Goal: Information Seeking & Learning: Check status

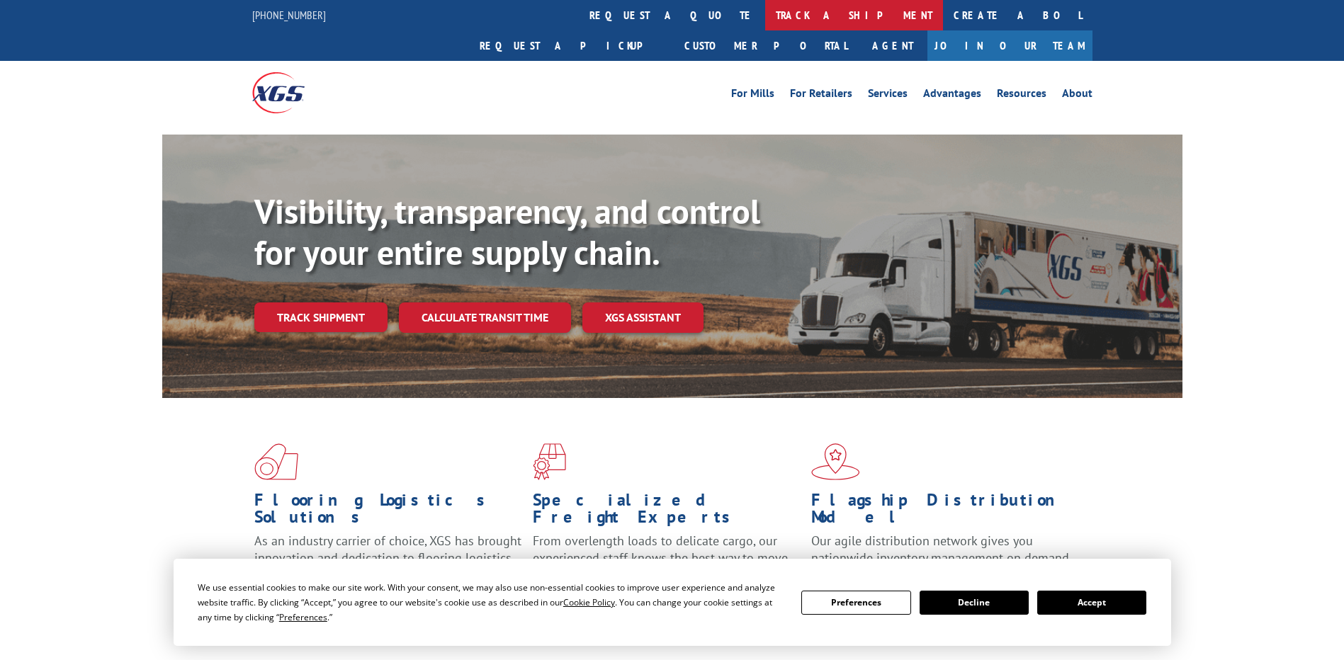
click at [765, 22] on link "track a shipment" at bounding box center [854, 15] width 178 height 30
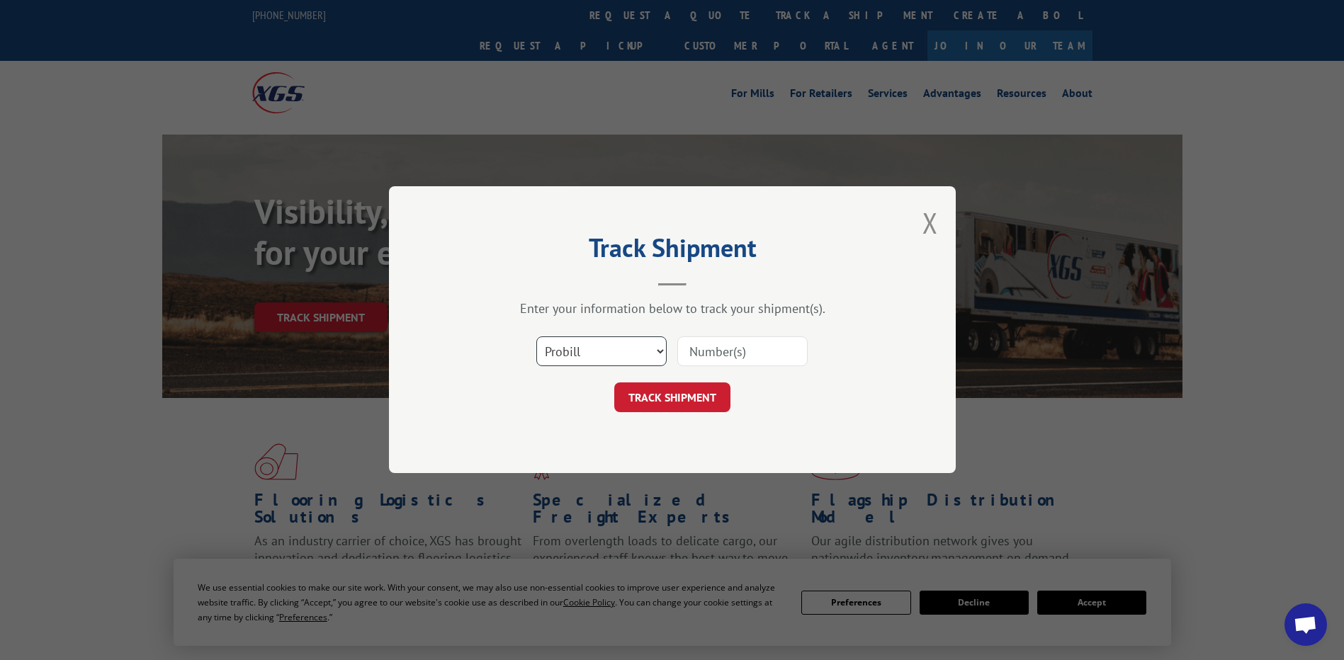
click at [581, 363] on select "Select category... Probill BOL PO" at bounding box center [601, 352] width 130 height 30
select select "po"
click at [536, 337] on select "Select category... Probill BOL PO" at bounding box center [601, 352] width 130 height 30
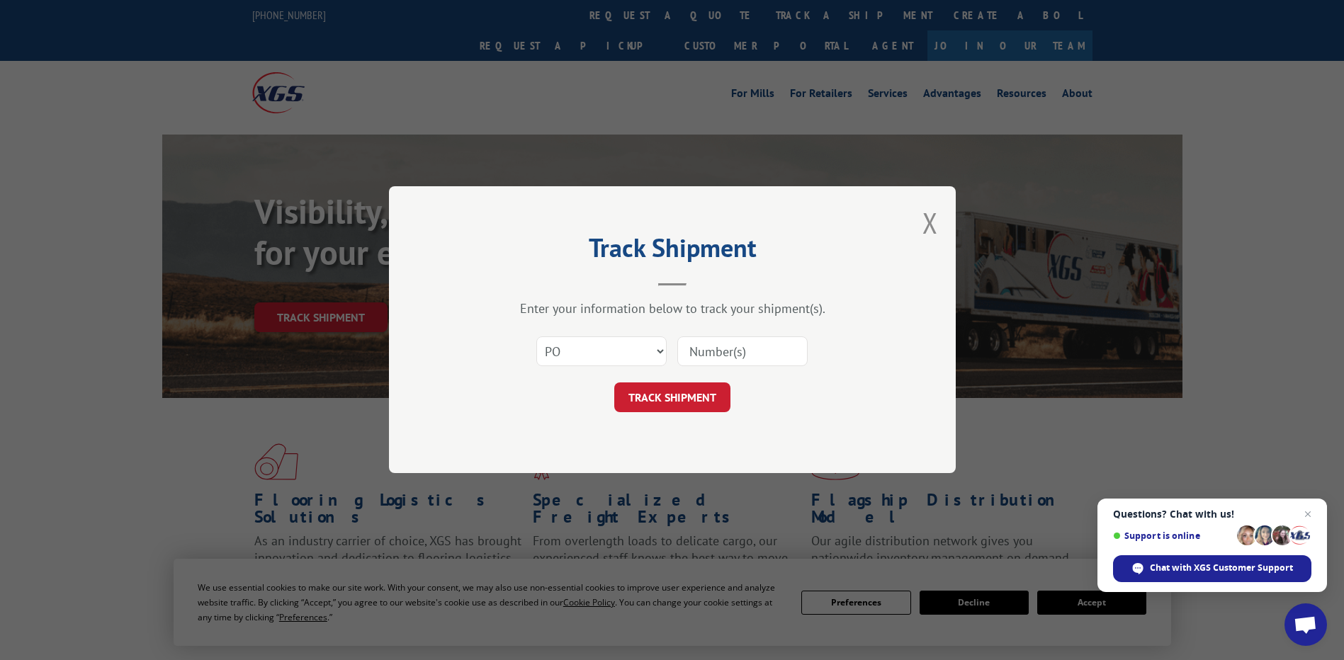
paste input "09523331"
type input "09523331"
click at [692, 403] on button "TRACK SHIPMENT" at bounding box center [672, 398] width 116 height 30
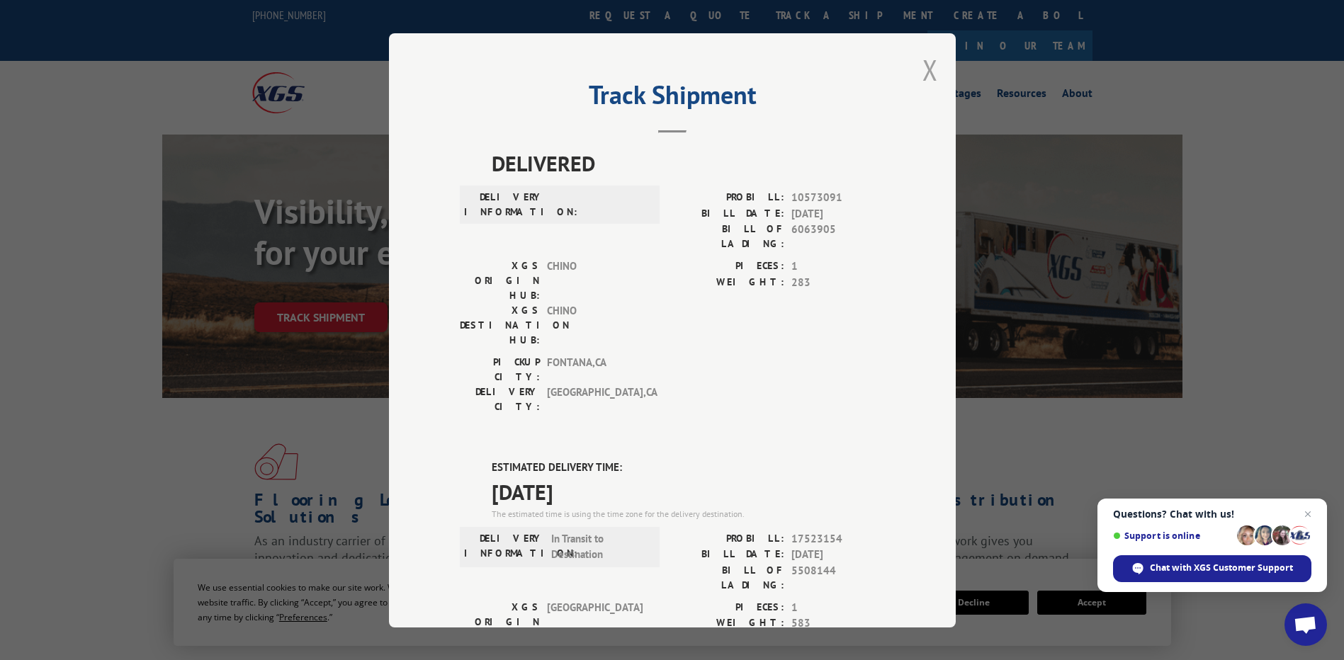
click at [924, 67] on button "Close modal" at bounding box center [931, 70] width 16 height 38
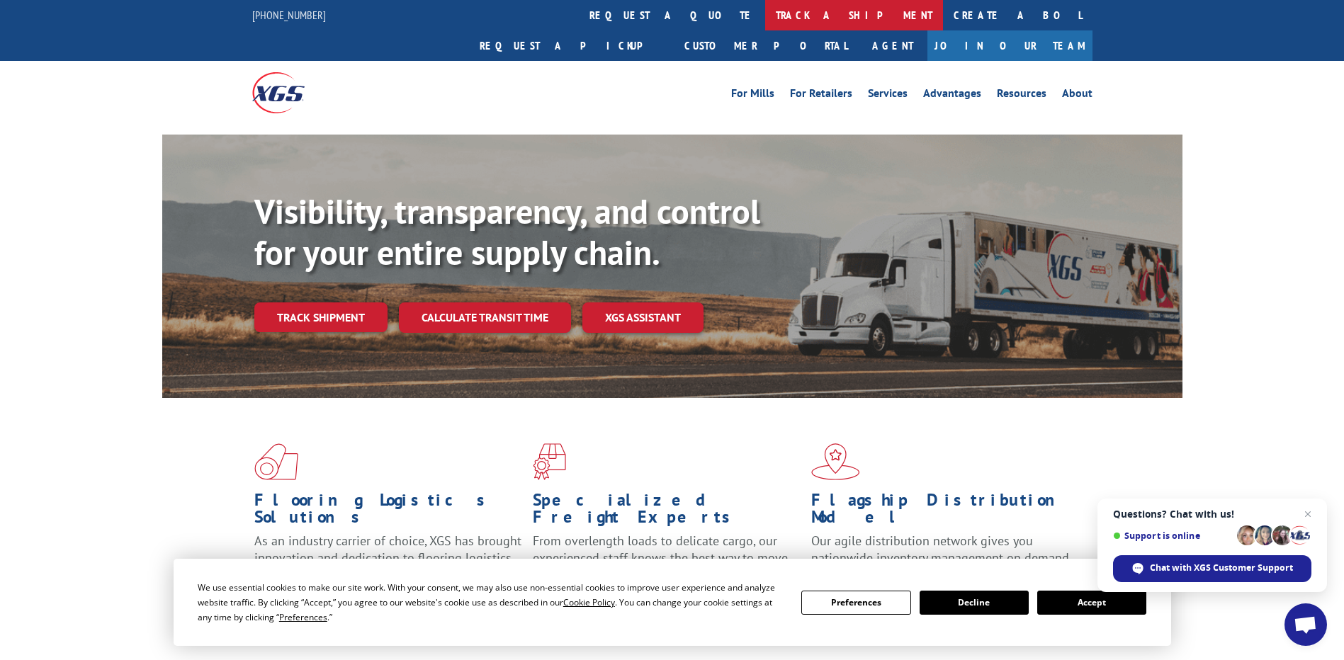
click at [765, 21] on link "track a shipment" at bounding box center [854, 15] width 178 height 30
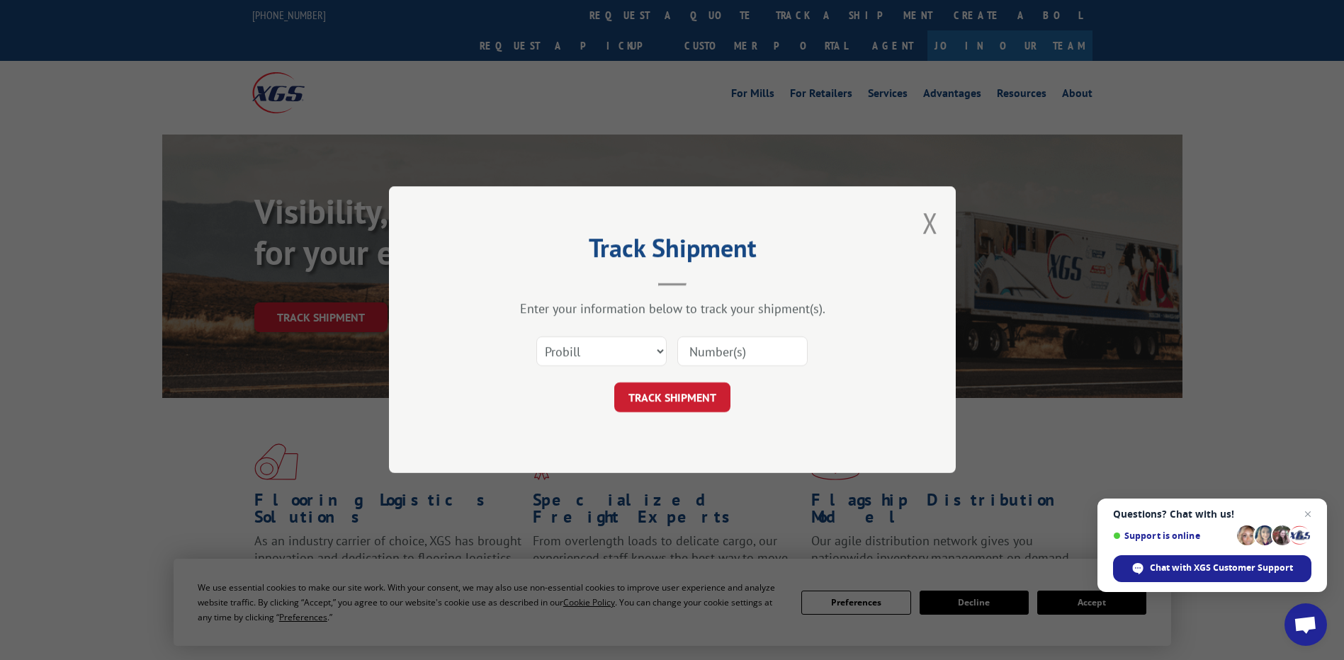
click at [624, 368] on div "Select category... Probill BOL PO" at bounding box center [601, 352] width 129 height 33
drag, startPoint x: 616, startPoint y: 360, endPoint x: 602, endPoint y: 359, distance: 13.5
click at [613, 361] on select "Select category... Probill BOL PO" at bounding box center [601, 352] width 130 height 30
select select "po"
click at [536, 337] on select "Select category... Probill BOL PO" at bounding box center [601, 352] width 130 height 30
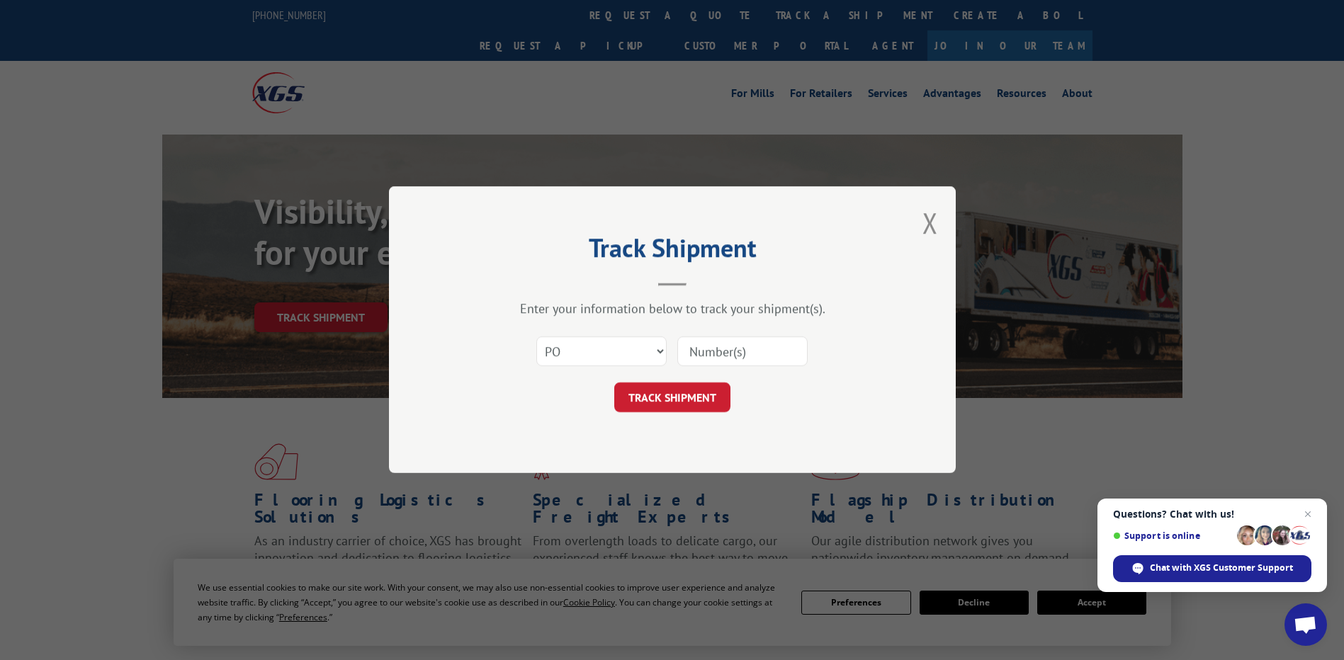
paste input "01529424"
drag, startPoint x: 704, startPoint y: 360, endPoint x: 545, endPoint y: 337, distance: 161.1
click at [546, 337] on div "Select category... Probill BOL PO 01529424 The field is not valid" at bounding box center [672, 352] width 425 height 47
type input "01529424"
click button "TRACK SHIPMENT" at bounding box center [672, 398] width 116 height 30
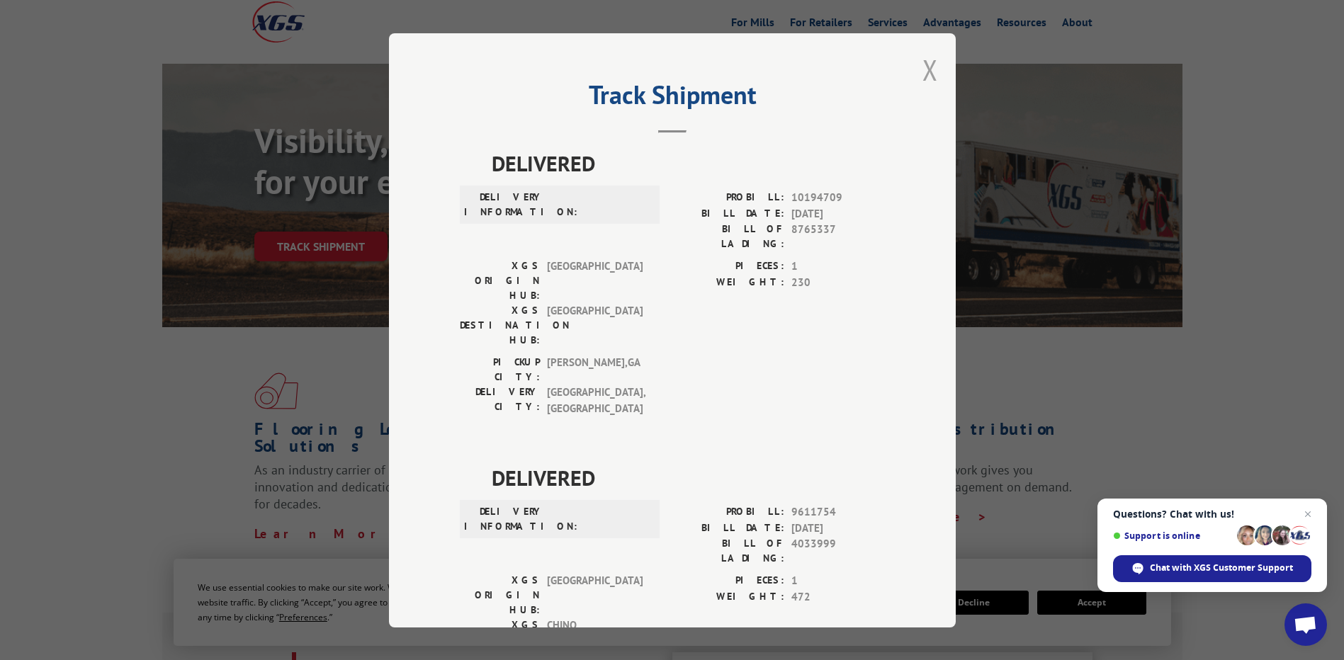
click at [923, 63] on button "Close modal" at bounding box center [931, 70] width 16 height 38
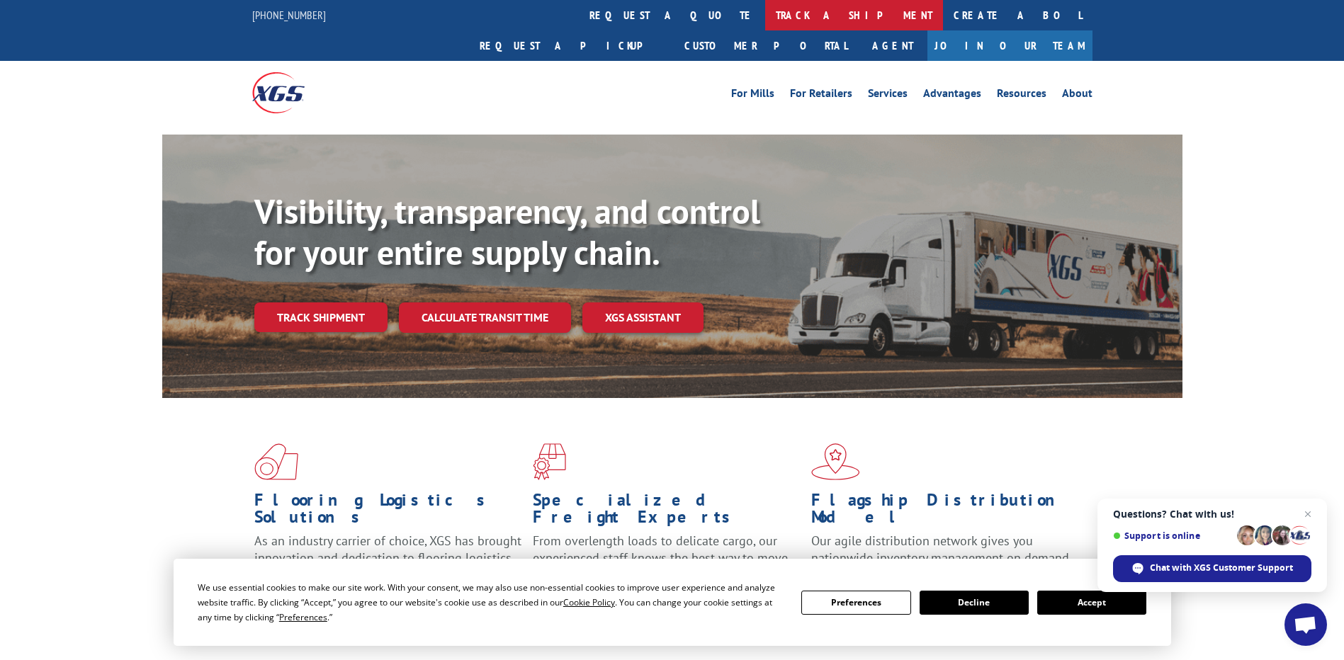
click at [765, 11] on link "track a shipment" at bounding box center [854, 15] width 178 height 30
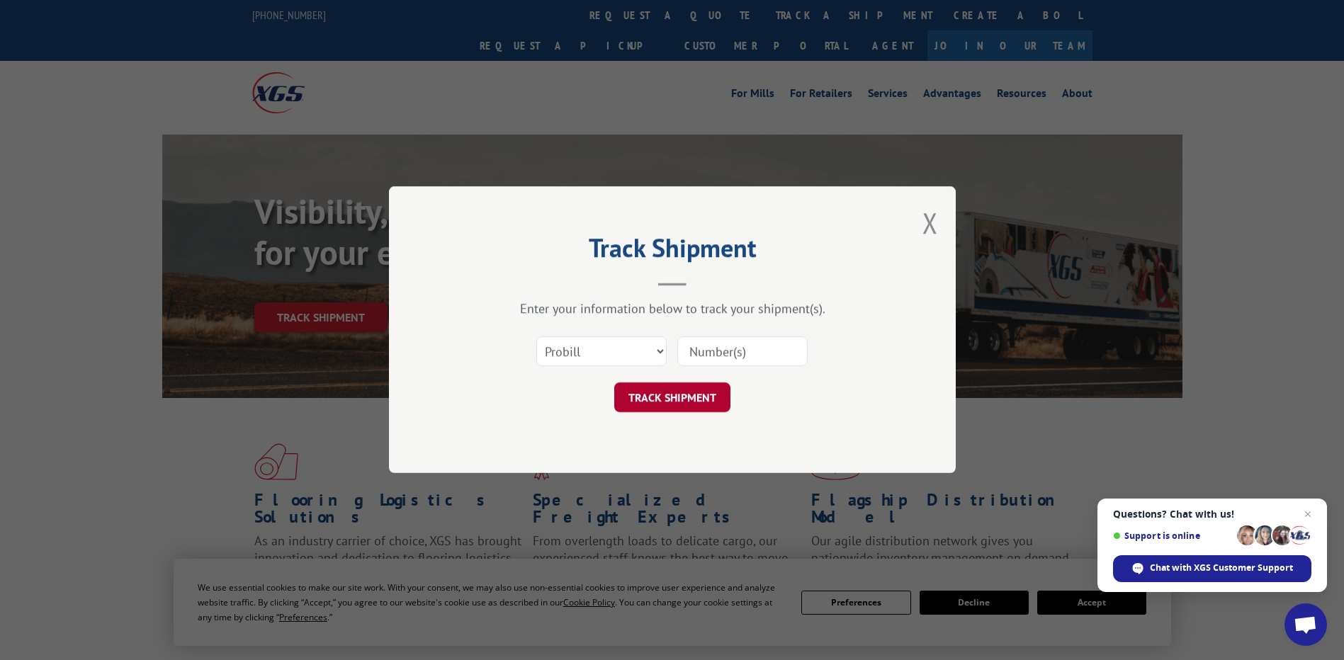
drag, startPoint x: 634, startPoint y: 332, endPoint x: 639, endPoint y: 393, distance: 61.1
click at [639, 356] on div "Select category... Probill BOL PO" at bounding box center [672, 352] width 425 height 47
click at [626, 360] on select "Select category... Probill BOL PO" at bounding box center [601, 352] width 130 height 30
select select "po"
click at [536, 337] on select "Select category... Probill BOL PO" at bounding box center [601, 352] width 130 height 30
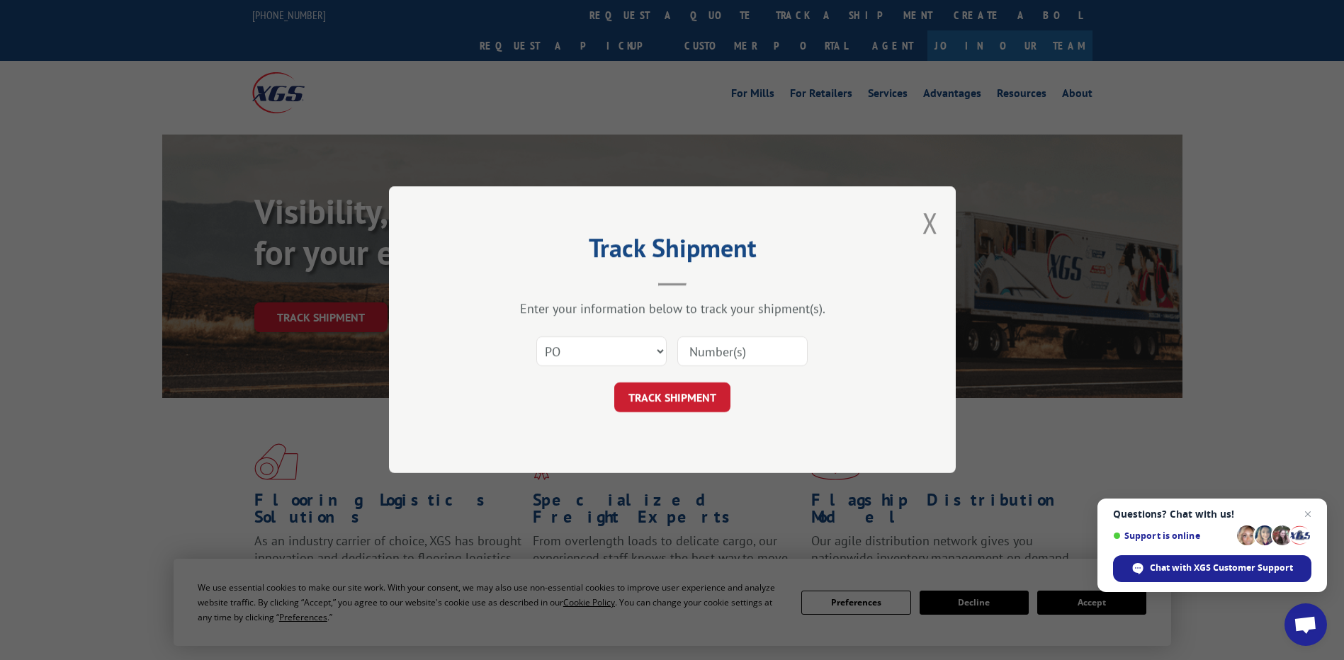
drag, startPoint x: 755, startPoint y: 324, endPoint x: 706, endPoint y: 342, distance: 51.3
paste input "01529382"
click at [722, 352] on input "01529382" at bounding box center [742, 352] width 130 height 30
click at [704, 352] on input "01529382" at bounding box center [742, 352] width 130 height 30
type input "01529382"
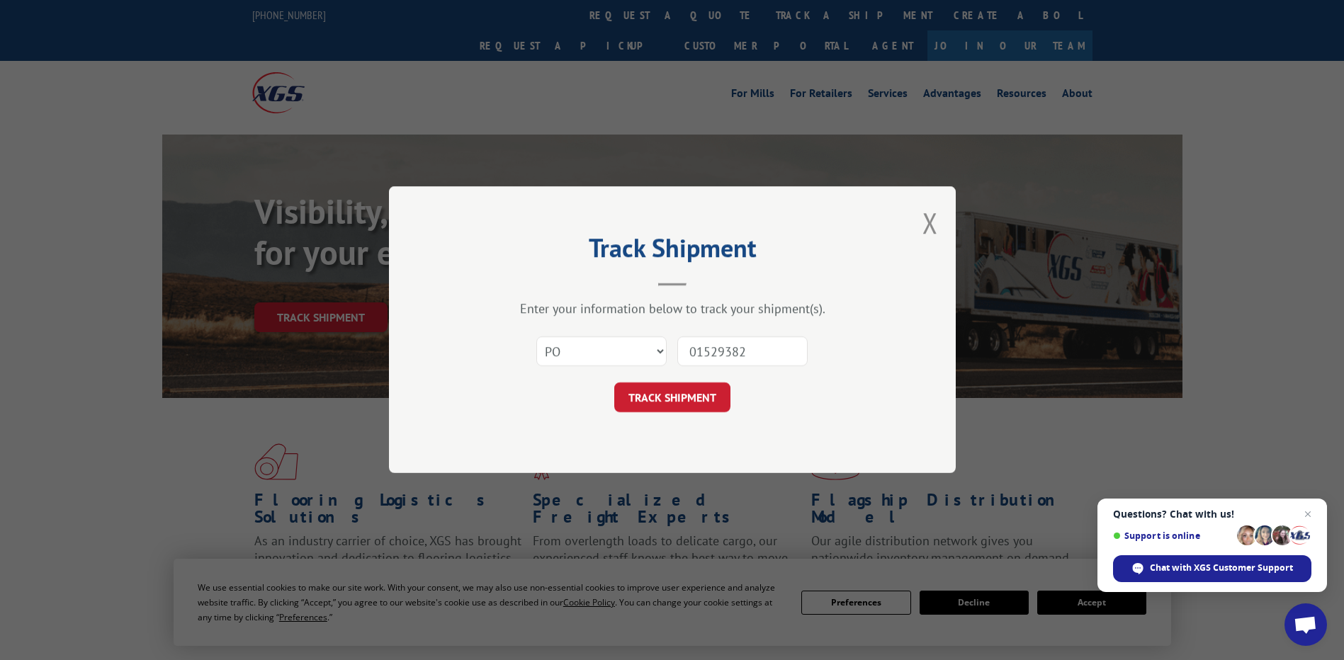
click button "TRACK SHIPMENT" at bounding box center [672, 398] width 116 height 30
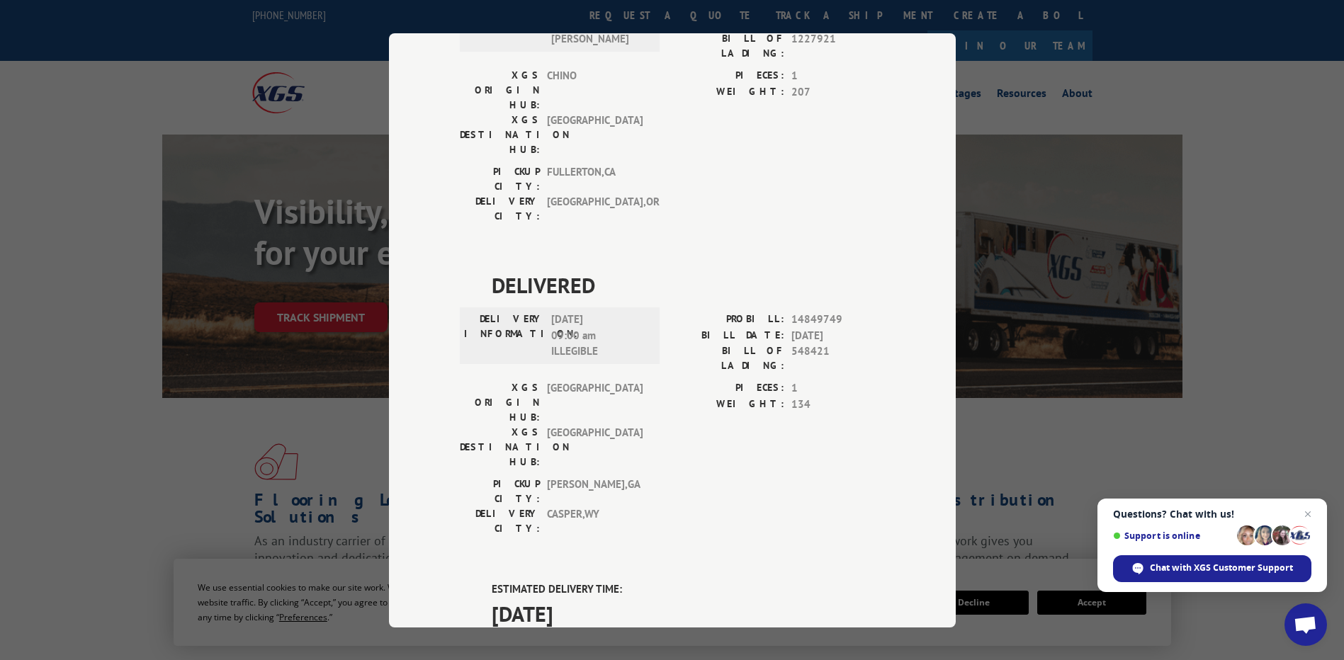
scroll to position [425, 0]
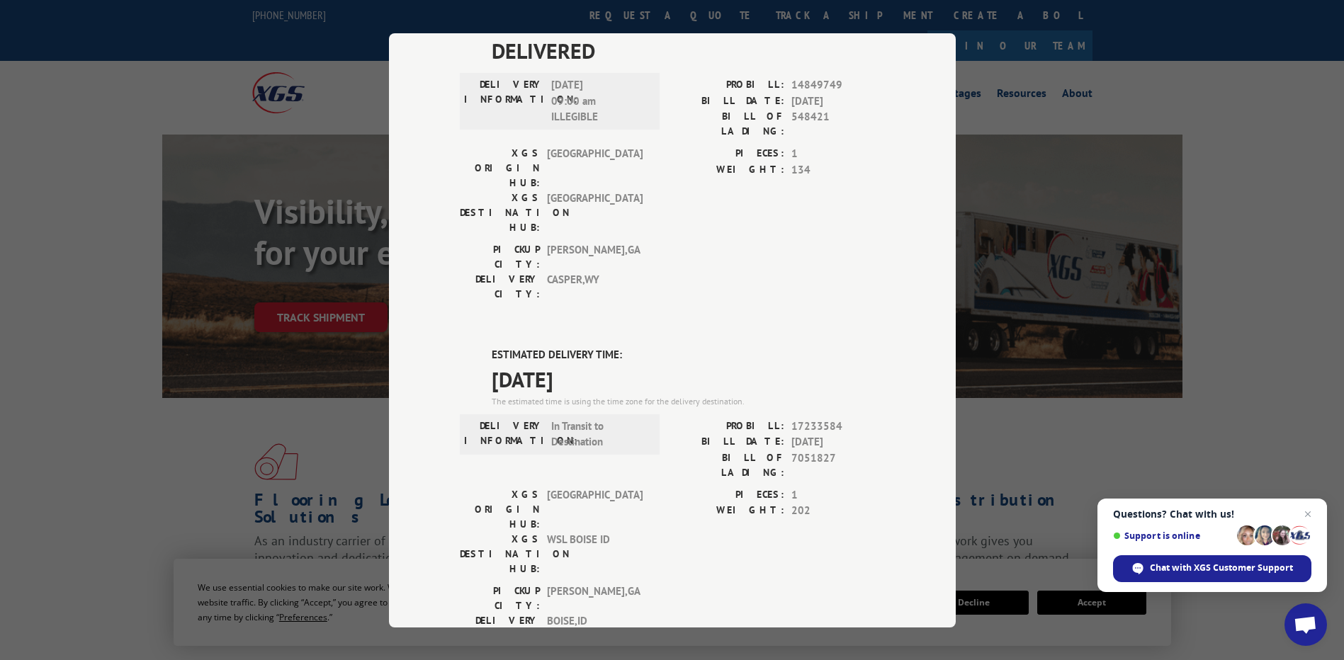
click at [925, 208] on div "Track Shipment DELIVERED DELIVERY INFORMATION: [DATE] 07:45 pm [PERSON_NAME] PR…" at bounding box center [672, 330] width 567 height 594
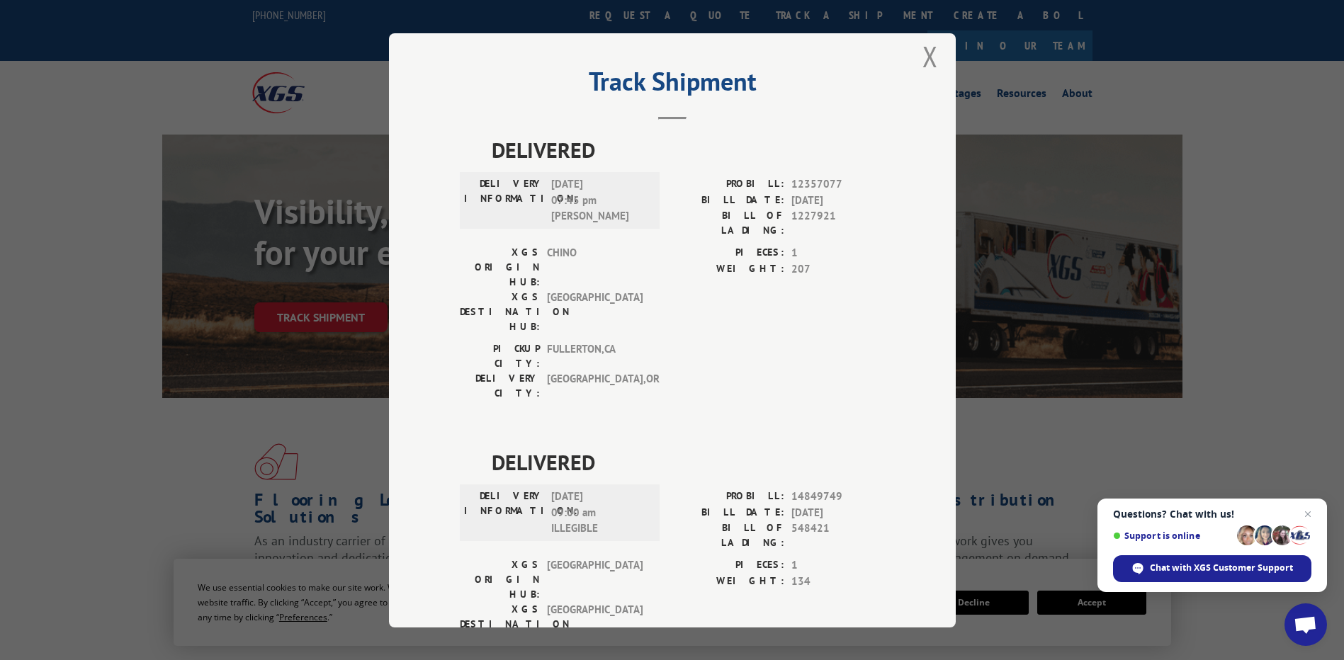
scroll to position [0, 0]
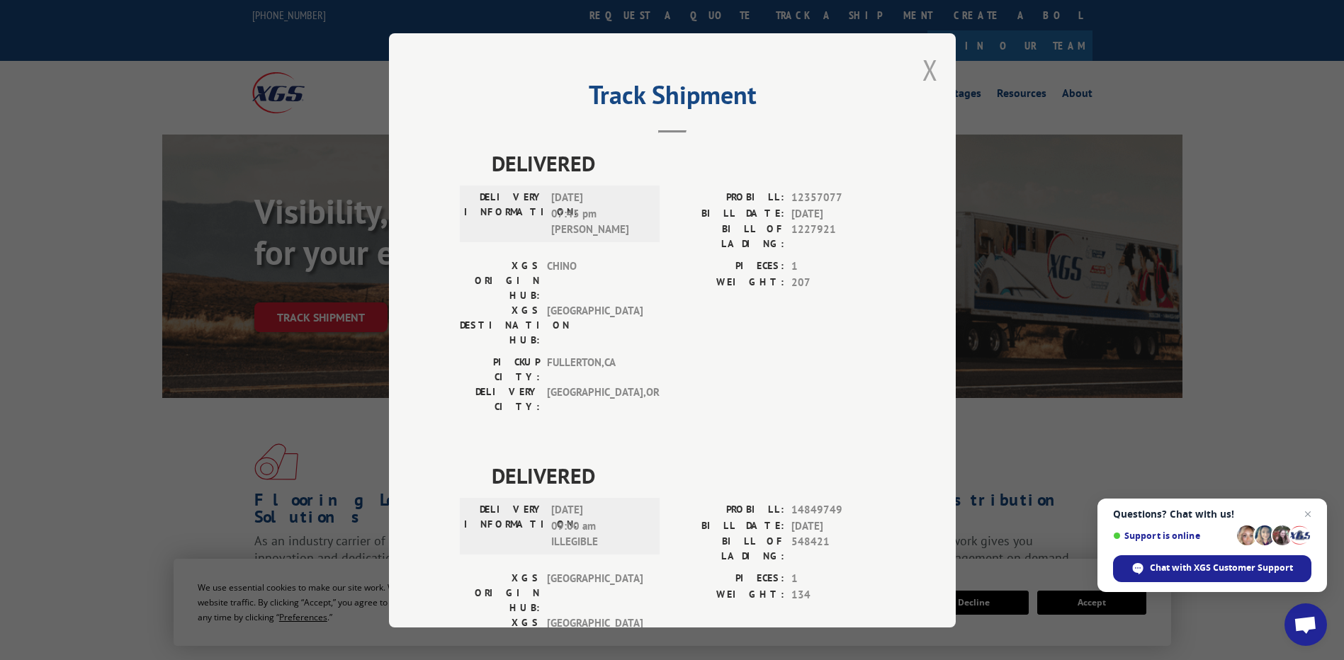
click at [923, 73] on button "Close modal" at bounding box center [931, 70] width 16 height 38
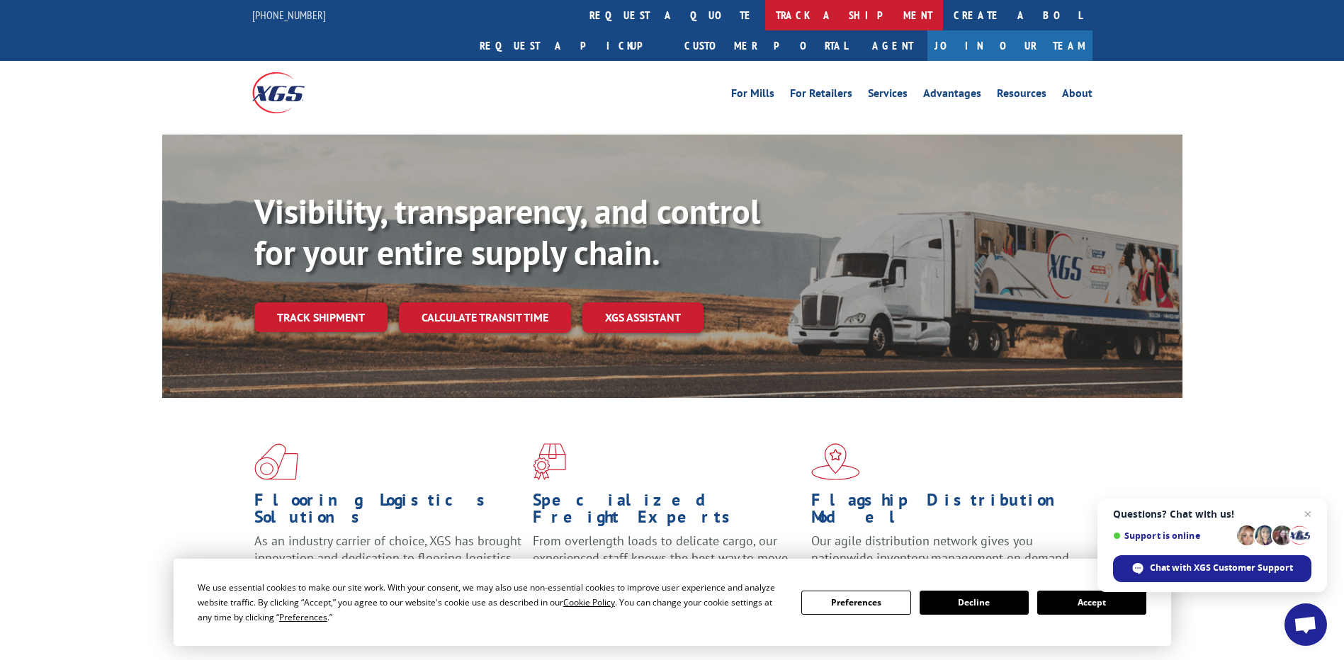
click at [765, 1] on link "track a shipment" at bounding box center [854, 15] width 178 height 30
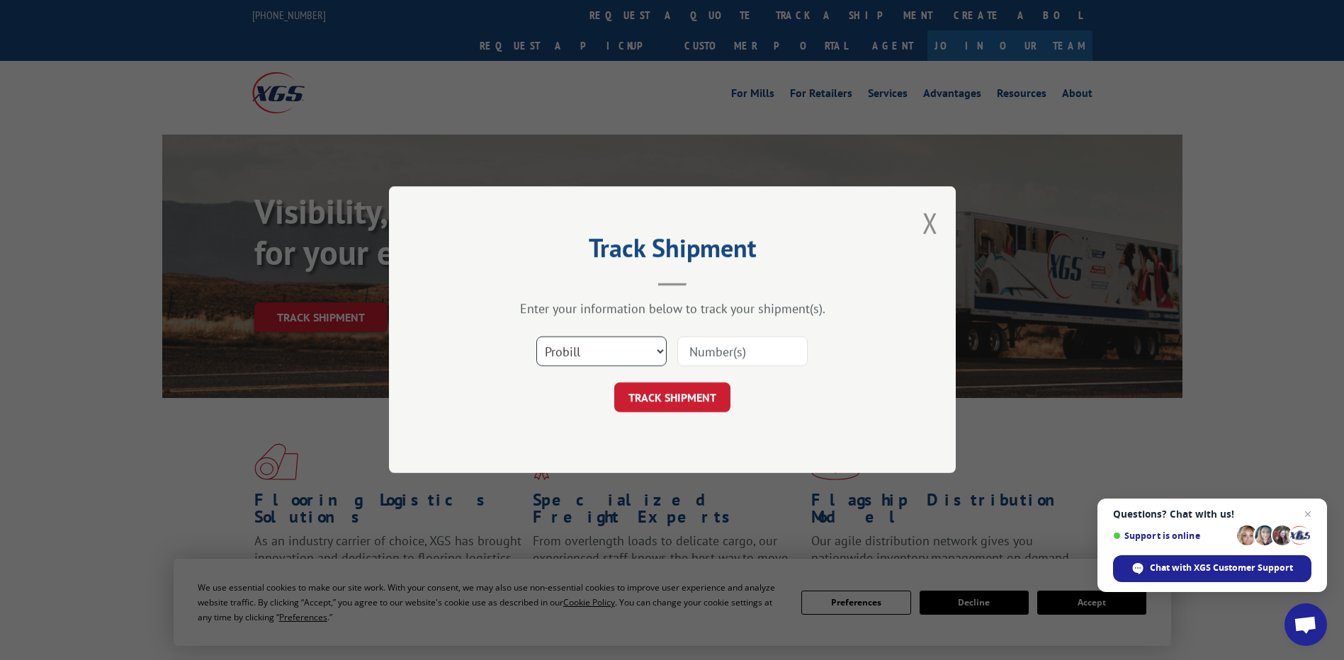
click at [613, 342] on select "Select category... Probill BOL PO" at bounding box center [601, 352] width 130 height 30
select select "po"
click at [536, 337] on select "Select category... Probill BOL PO" at bounding box center [601, 352] width 130 height 30
drag, startPoint x: 692, startPoint y: 368, endPoint x: 683, endPoint y: 363, distance: 10.8
click at [683, 363] on input at bounding box center [742, 352] width 130 height 30
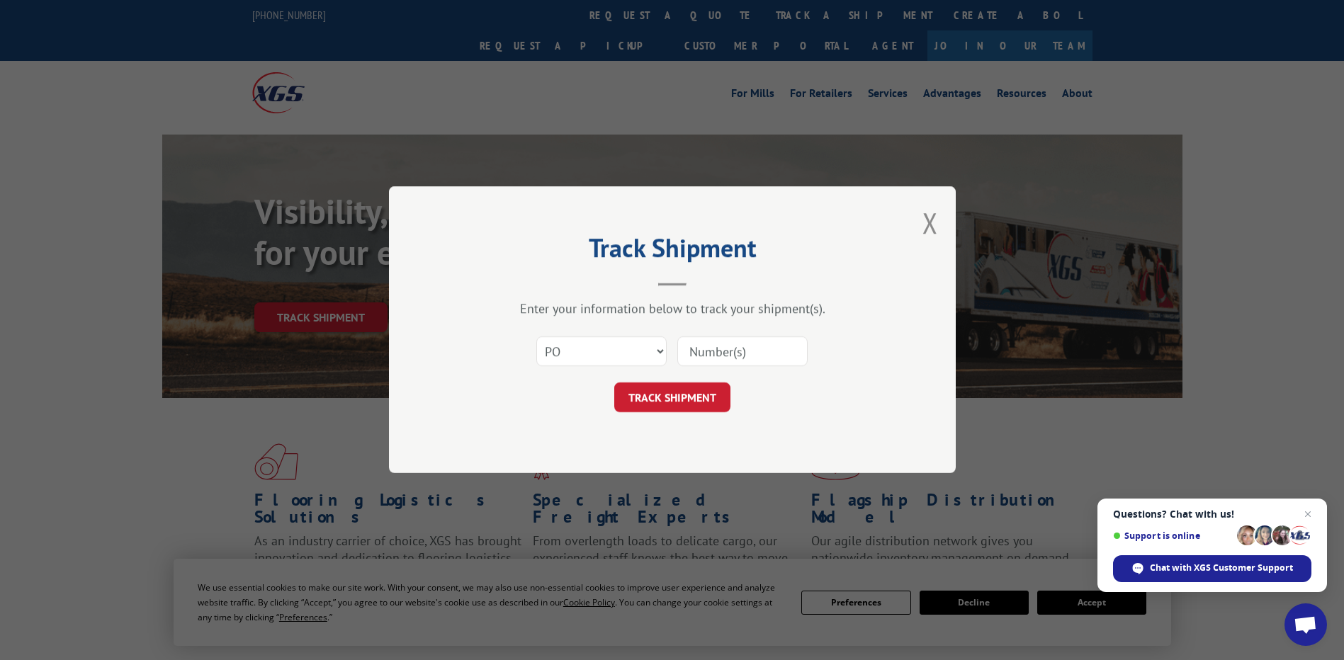
paste input "04511240"
type input "04511240"
click button "TRACK SHIPMENT" at bounding box center [672, 398] width 116 height 30
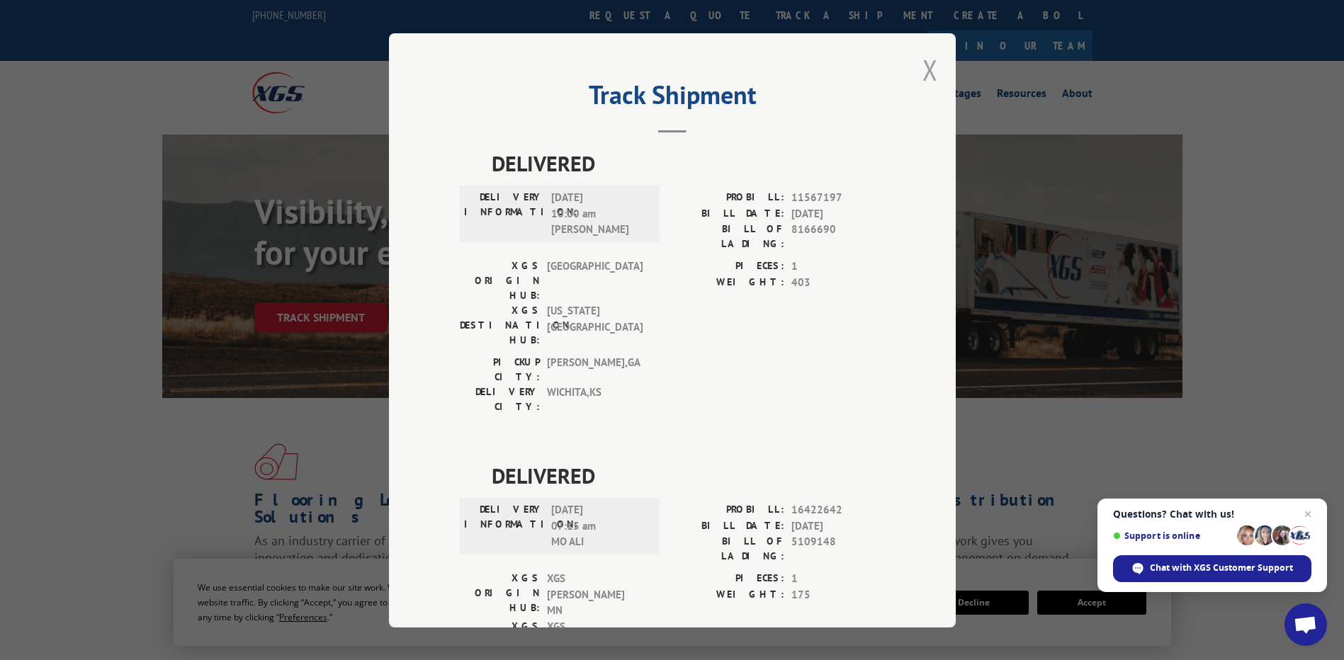
click at [923, 74] on button "Close modal" at bounding box center [931, 70] width 16 height 38
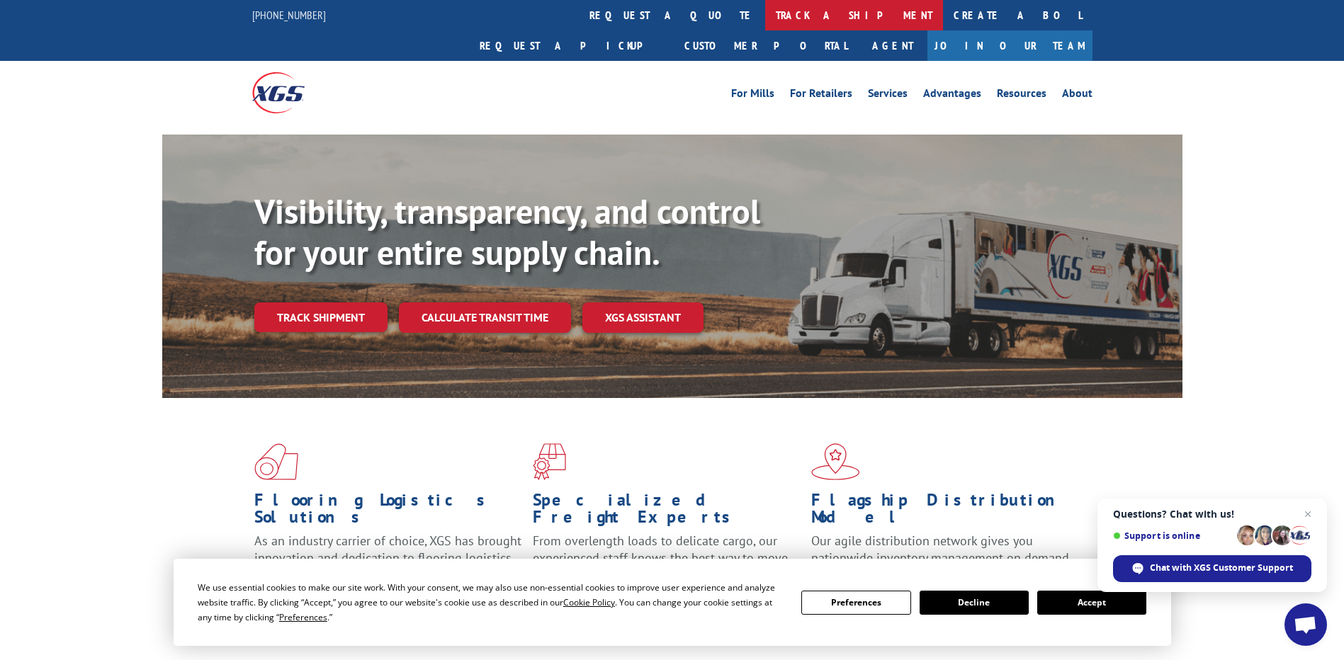
click at [765, 16] on link "track a shipment" at bounding box center [854, 15] width 178 height 30
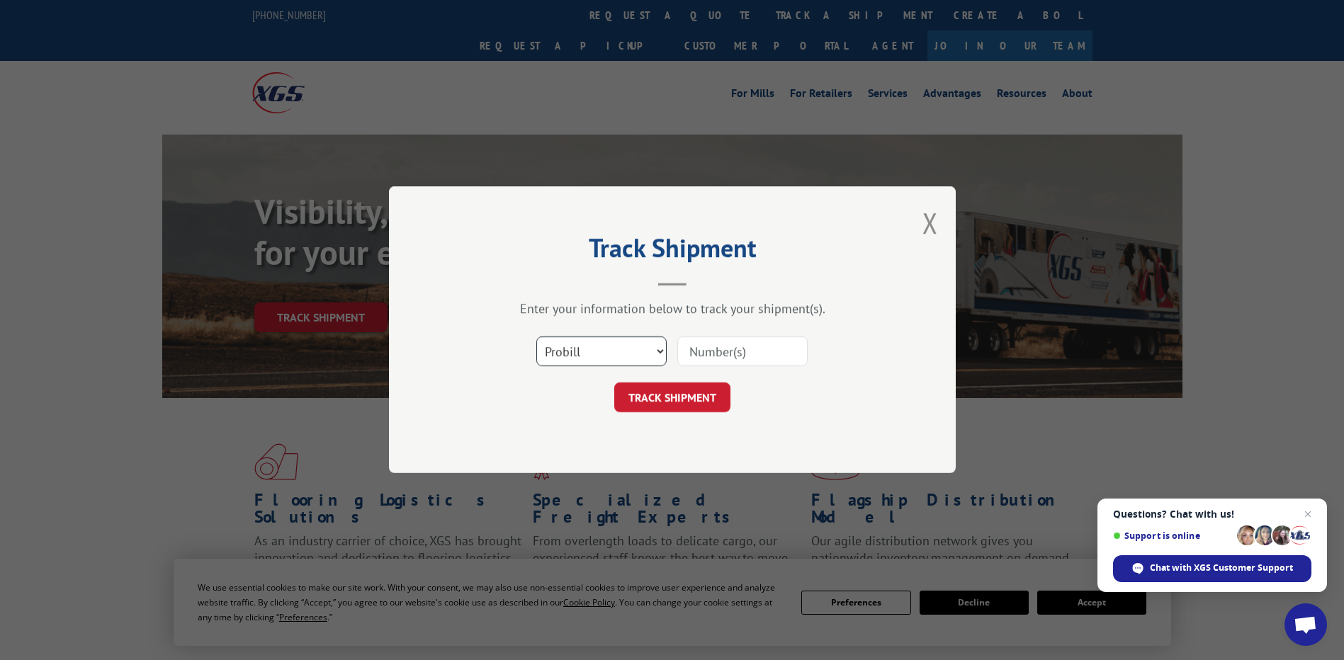
click at [646, 366] on select "Select category... Probill BOL PO" at bounding box center [601, 352] width 130 height 30
select select "po"
click at [536, 337] on select "Select category... Probill BOL PO" at bounding box center [601, 352] width 130 height 30
paste input "07531866"
drag, startPoint x: 699, startPoint y: 358, endPoint x: 551, endPoint y: 309, distance: 156.0
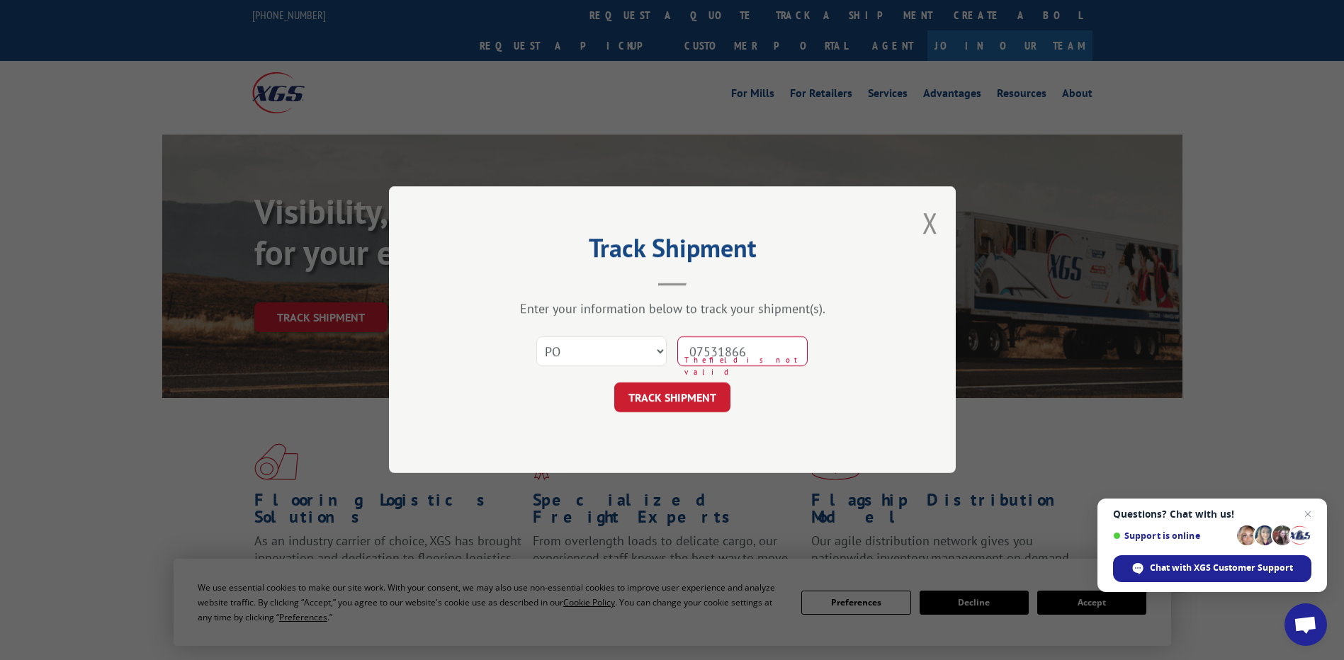
click at [551, 309] on div "Enter your information below to track your shipment(s). Select category... Prob…" at bounding box center [672, 357] width 425 height 112
type input "07531866"
click button "TRACK SHIPMENT" at bounding box center [672, 398] width 116 height 30
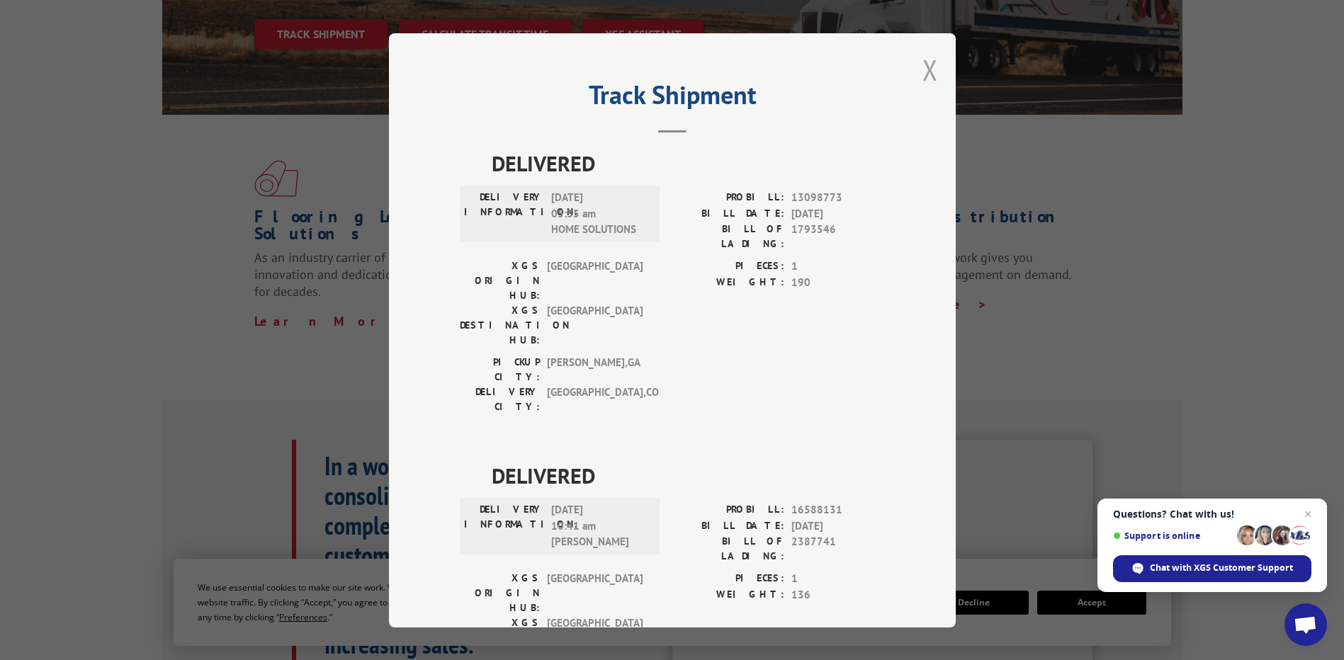
click at [923, 68] on button "Close modal" at bounding box center [931, 70] width 16 height 38
